Goal: Task Accomplishment & Management: Manage account settings

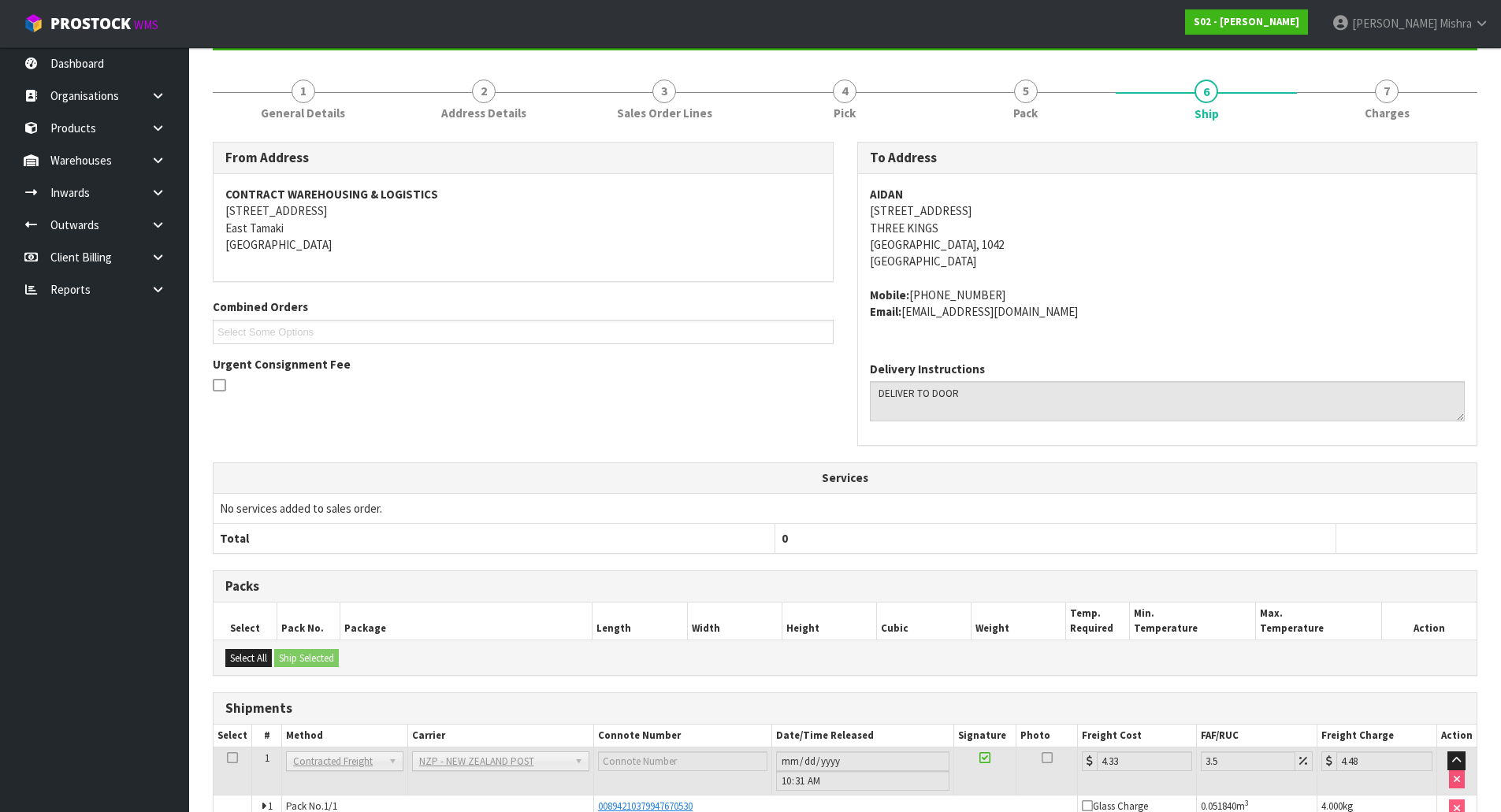
scroll to position [296, 0]
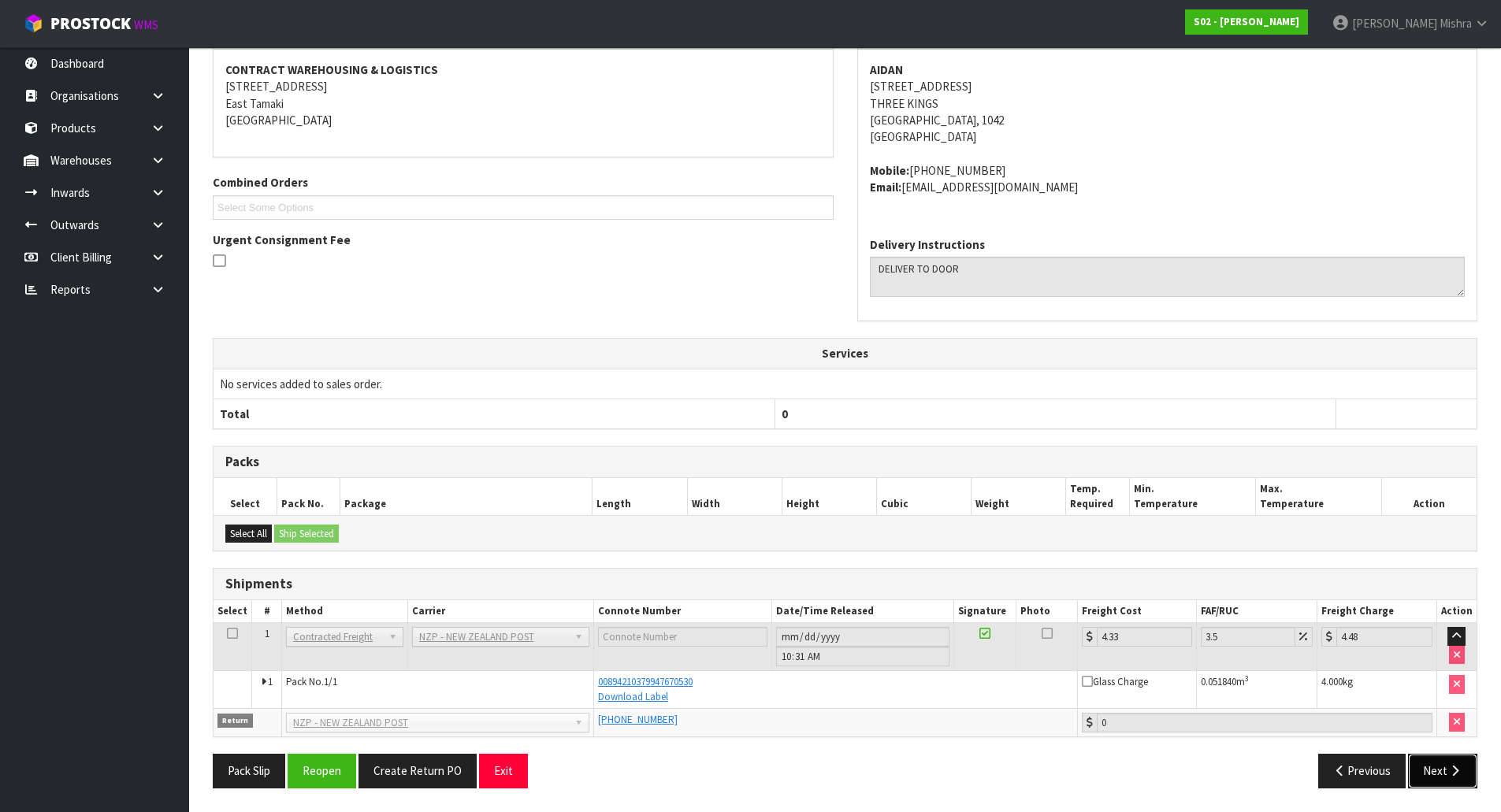
click at [1438, 776] on button "Next" at bounding box center [1442, 771] width 69 height 34
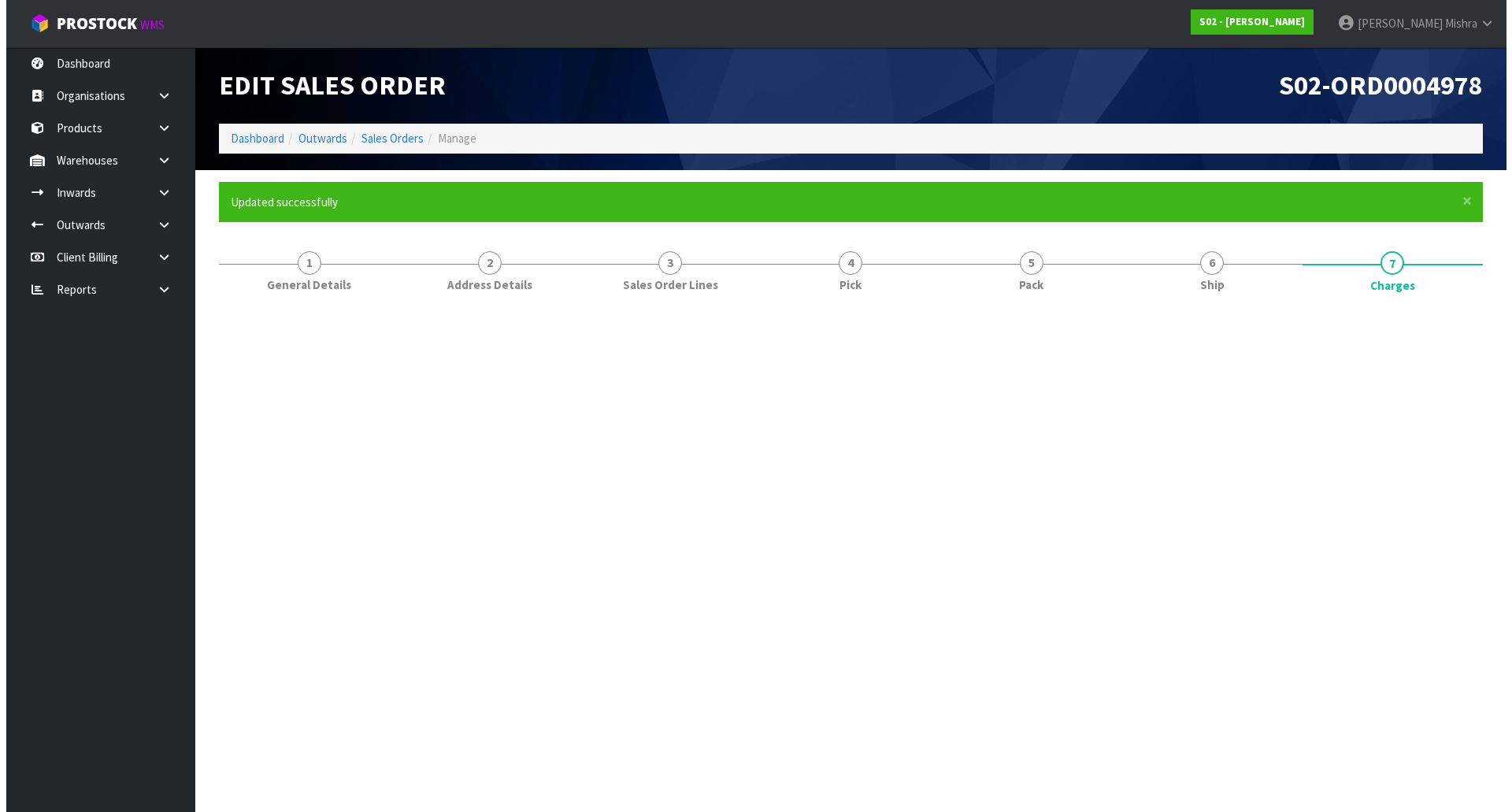
scroll to position [0, 0]
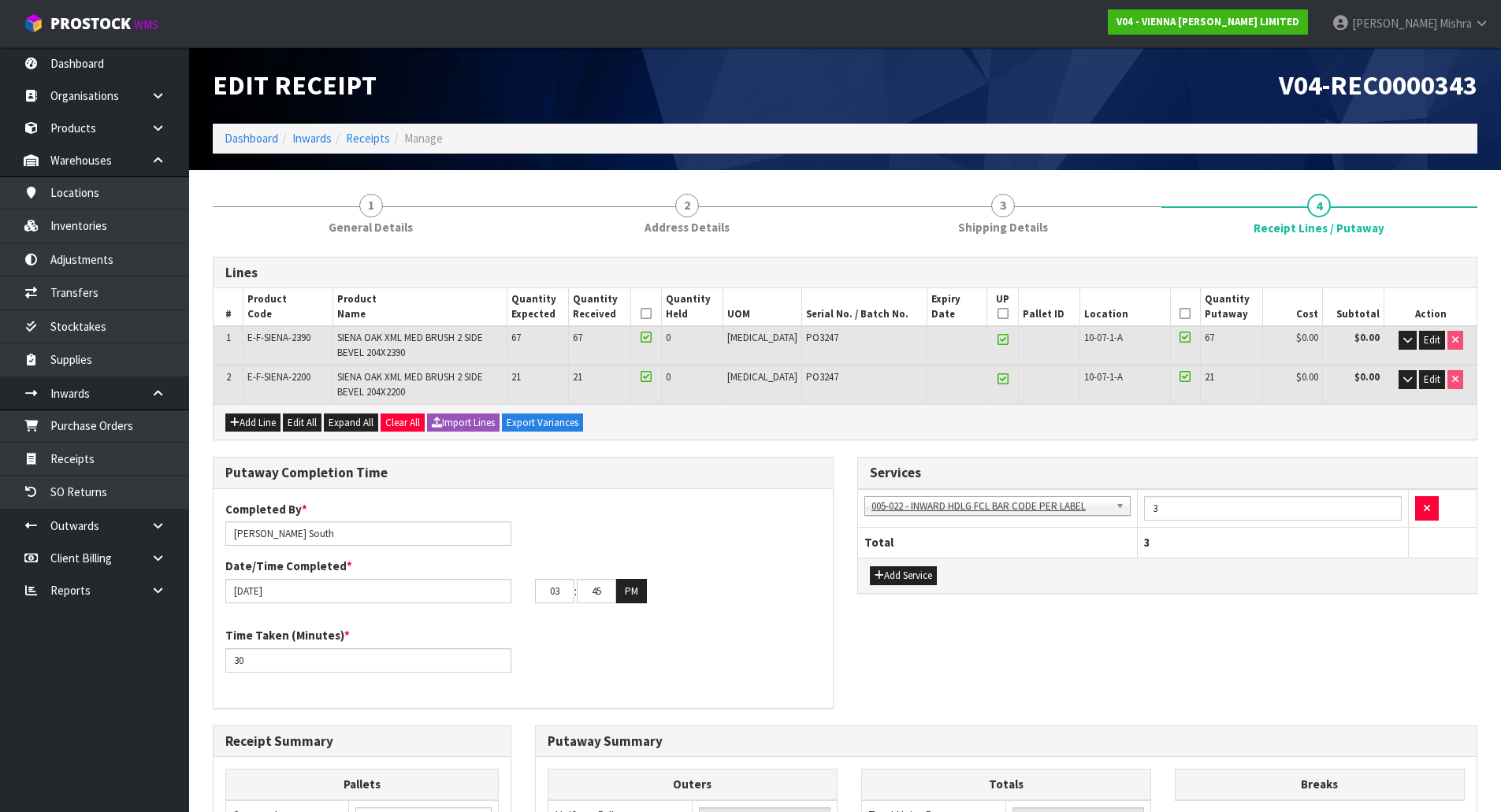
scroll to position [79, 0]
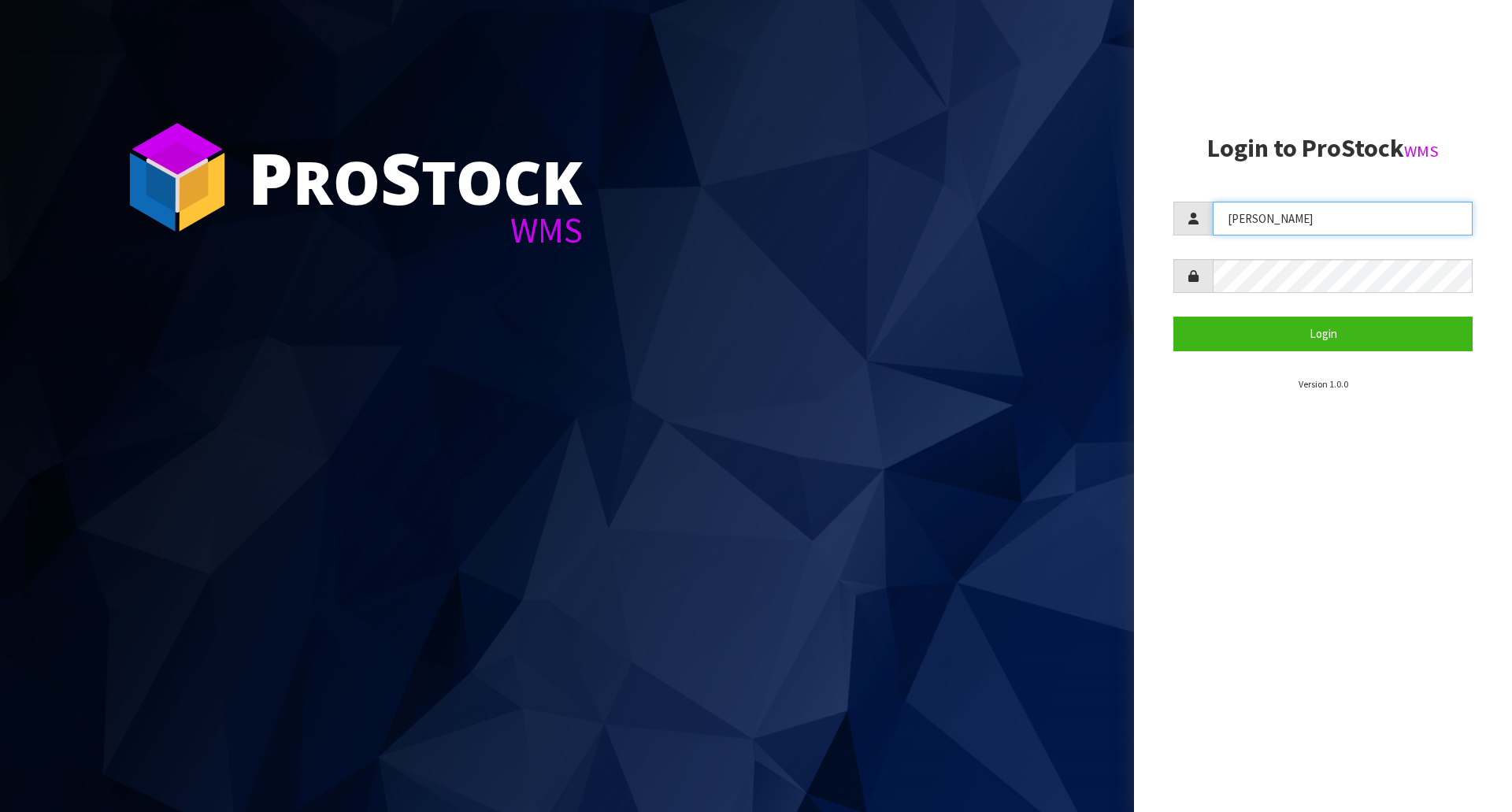
click at [1335, 220] on input "[PERSON_NAME]" at bounding box center [1343, 219] width 260 height 34
type input "L"
type input "[PERSON_NAME]"
click at [1231, 357] on section "Login to ProStock WMS [PERSON_NAME] Login Version 1.0.0" at bounding box center [1323, 264] width 299 height 257
click at [1235, 355] on section "Login to ProStock WMS [PERSON_NAME] Login Version 1.0.0" at bounding box center [1323, 264] width 299 height 257
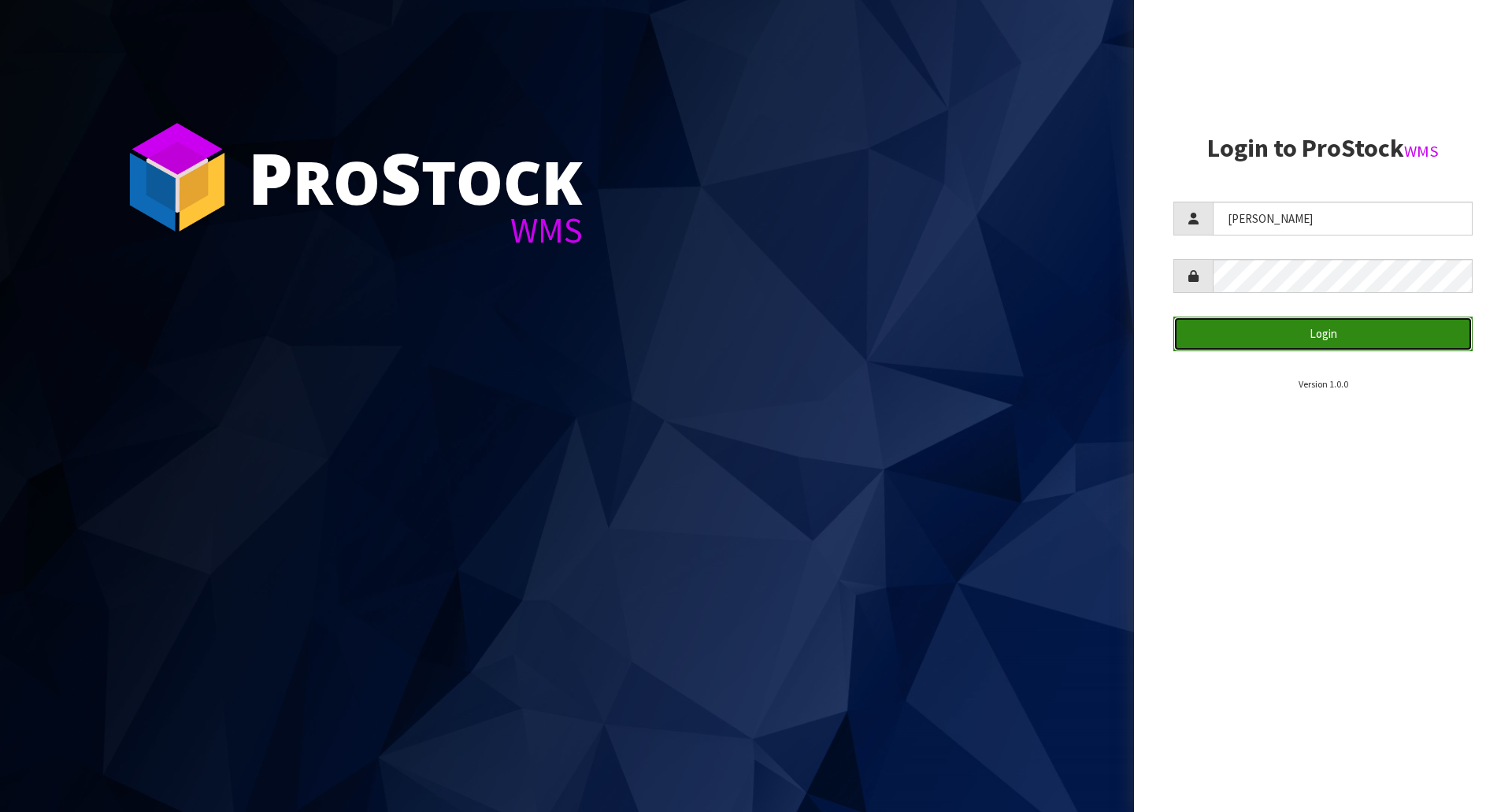
click at [1252, 317] on button "Login" at bounding box center [1323, 334] width 299 height 34
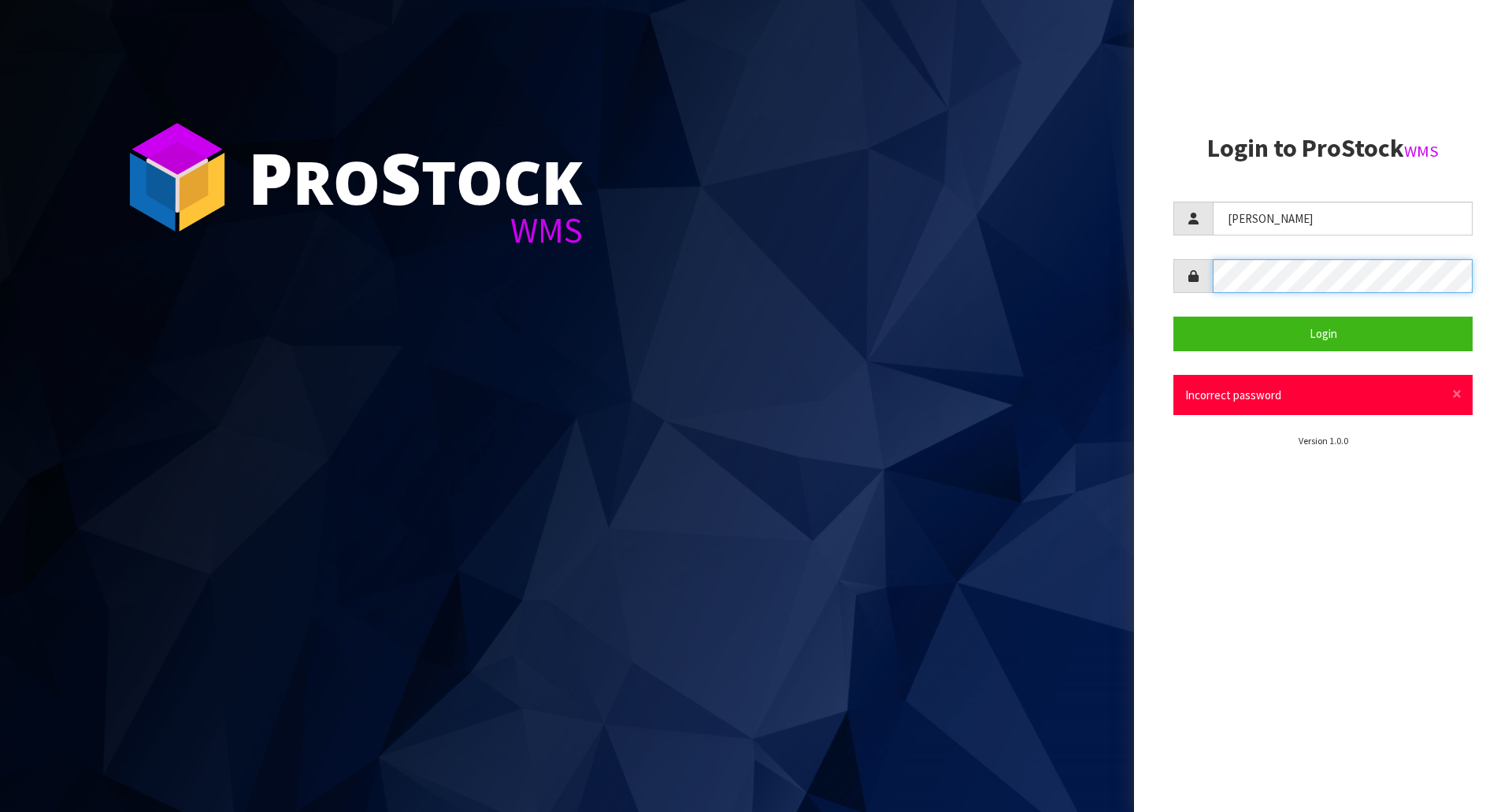
click at [1137, 332] on aside "Login to ProStock WMS KARLENE Login × Close Incorrect password Version 1.0.0" at bounding box center [1323, 406] width 378 height 812
click at [1173, 317] on button "Login" at bounding box center [1323, 334] width 299 height 34
